Goal: Complete application form: Complete application form

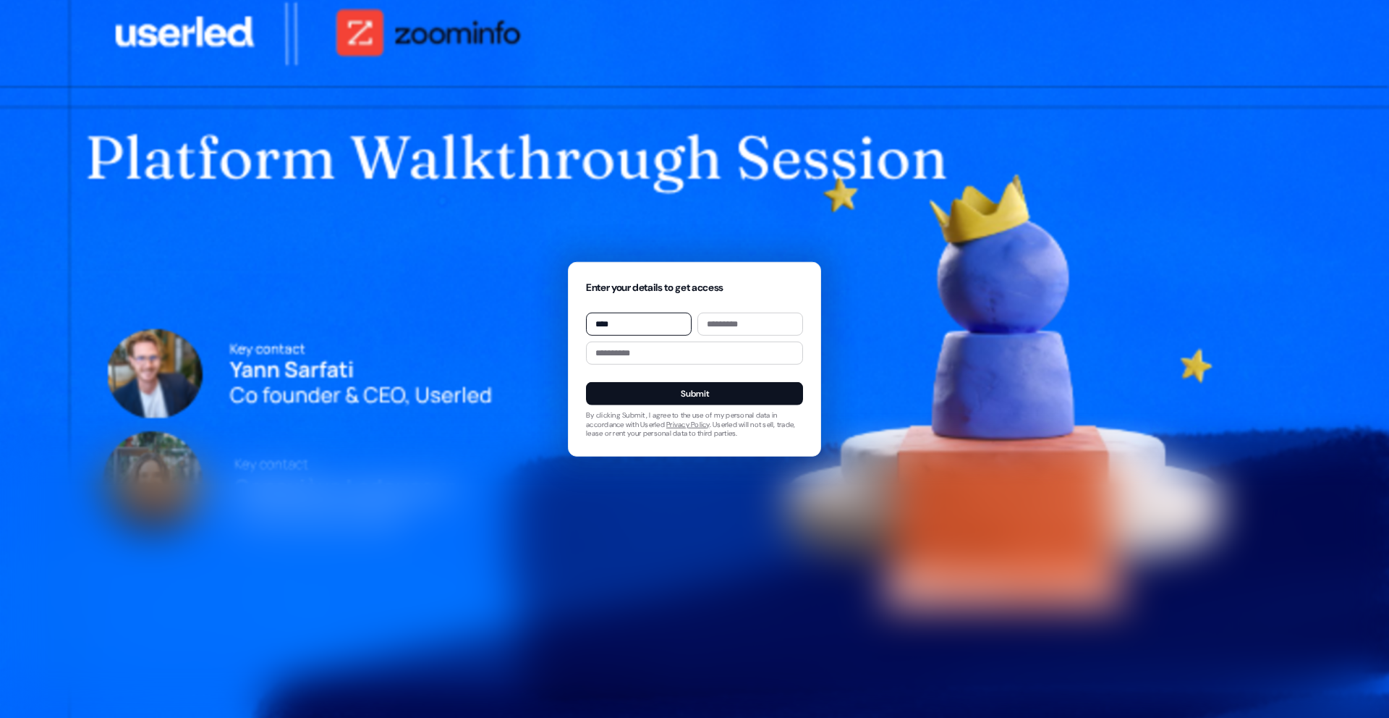
type input "****"
type input "******"
type input "**********"
click at [754, 395] on button "Submit" at bounding box center [694, 393] width 217 height 23
